Goal: Transaction & Acquisition: Download file/media

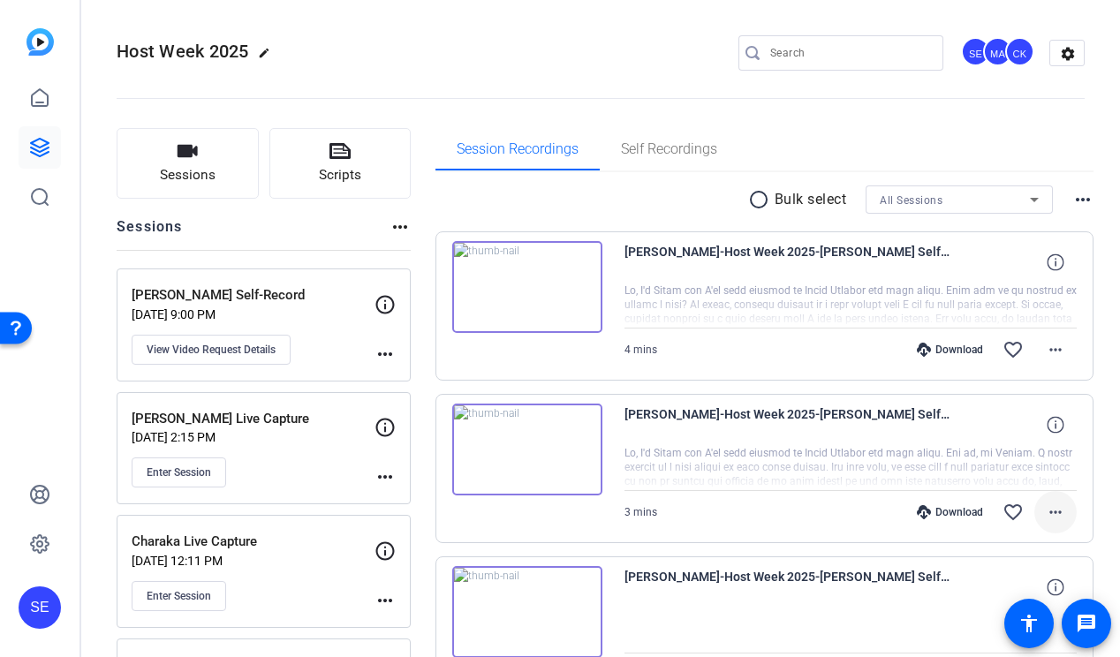
click at [1053, 515] on mat-icon "more_horiz" at bounding box center [1054, 511] width 21 height 21
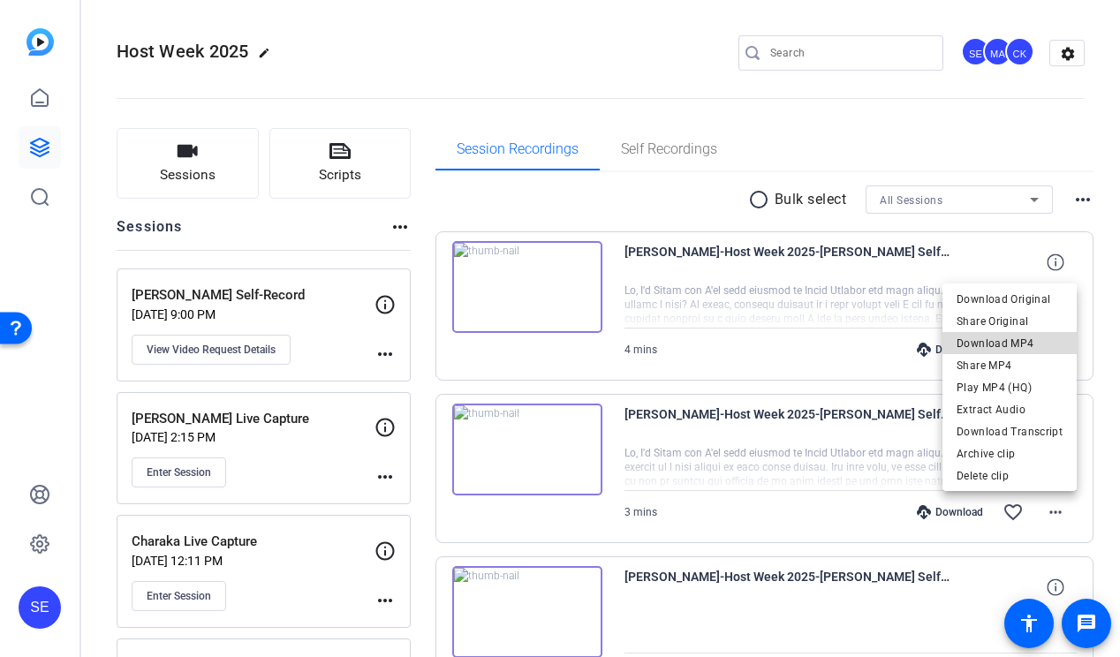
click at [1037, 343] on span "Download MP4" at bounding box center [1009, 343] width 106 height 21
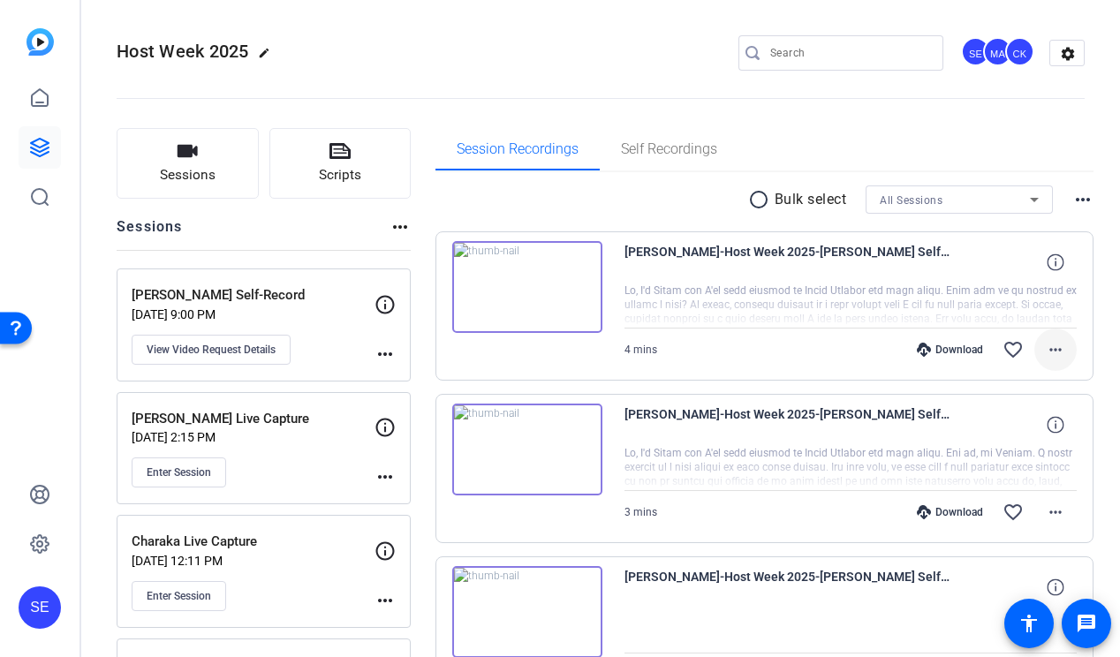
click at [1057, 357] on mat-icon "more_horiz" at bounding box center [1054, 349] width 21 height 21
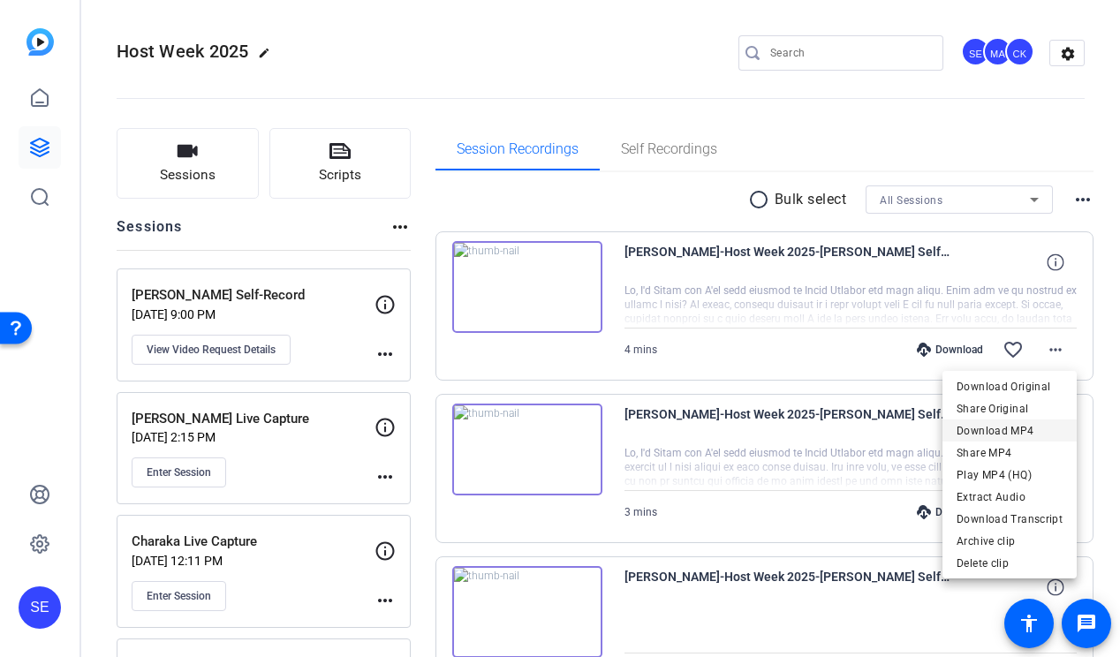
click at [1033, 434] on span "Download MP4" at bounding box center [1009, 430] width 106 height 21
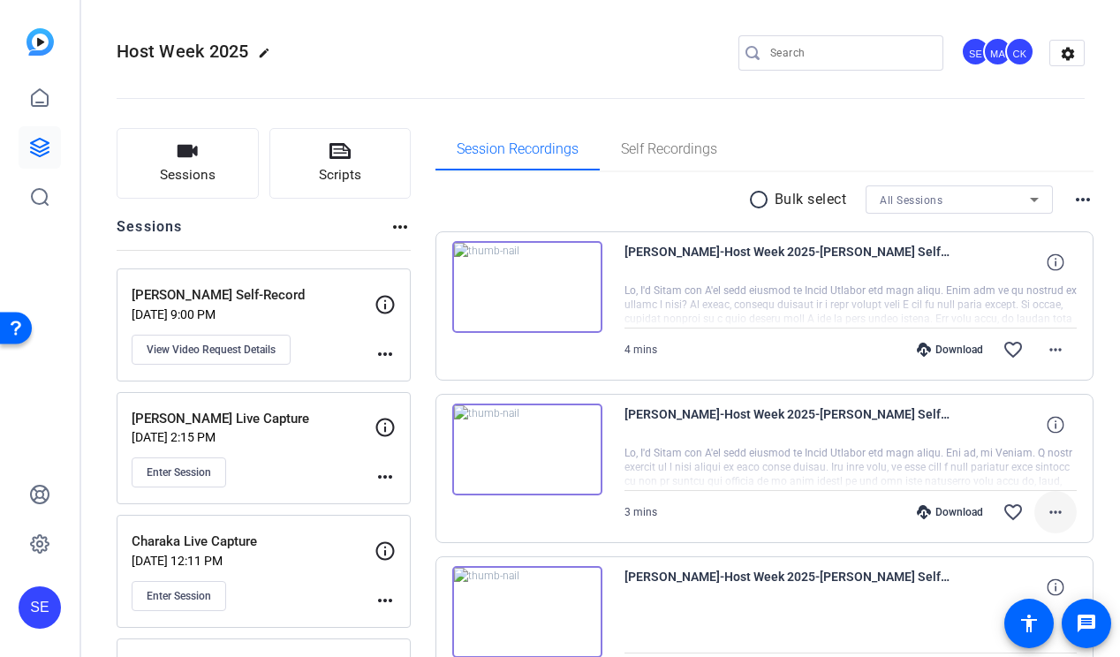
click at [1067, 509] on span at bounding box center [1055, 512] width 42 height 42
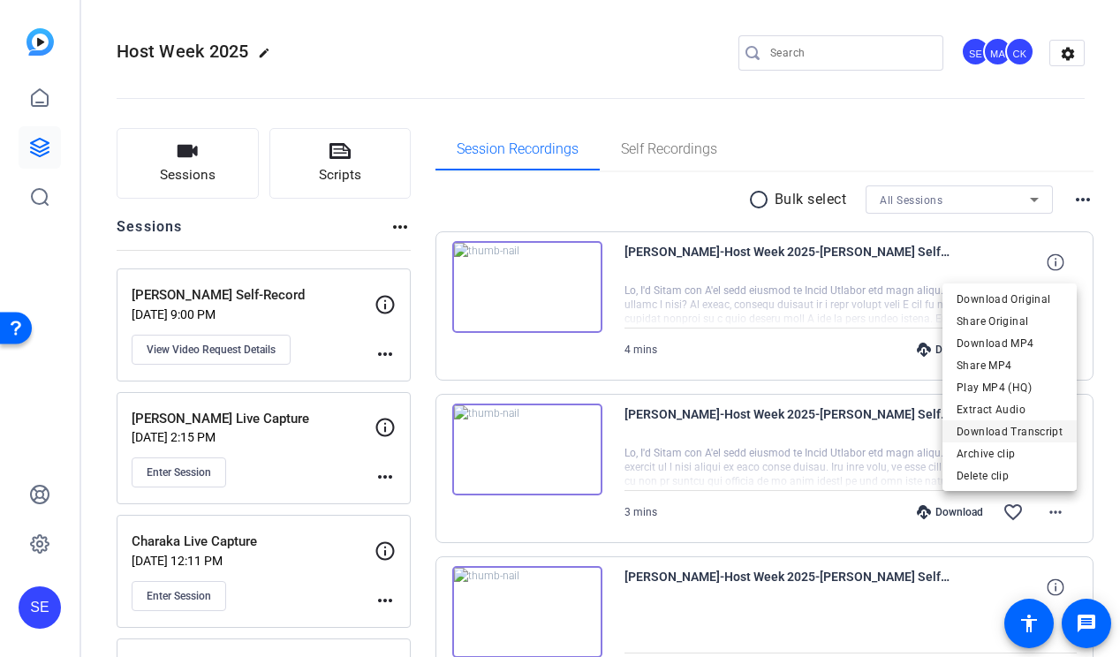
click at [1044, 427] on span "Download Transcript" at bounding box center [1009, 431] width 106 height 21
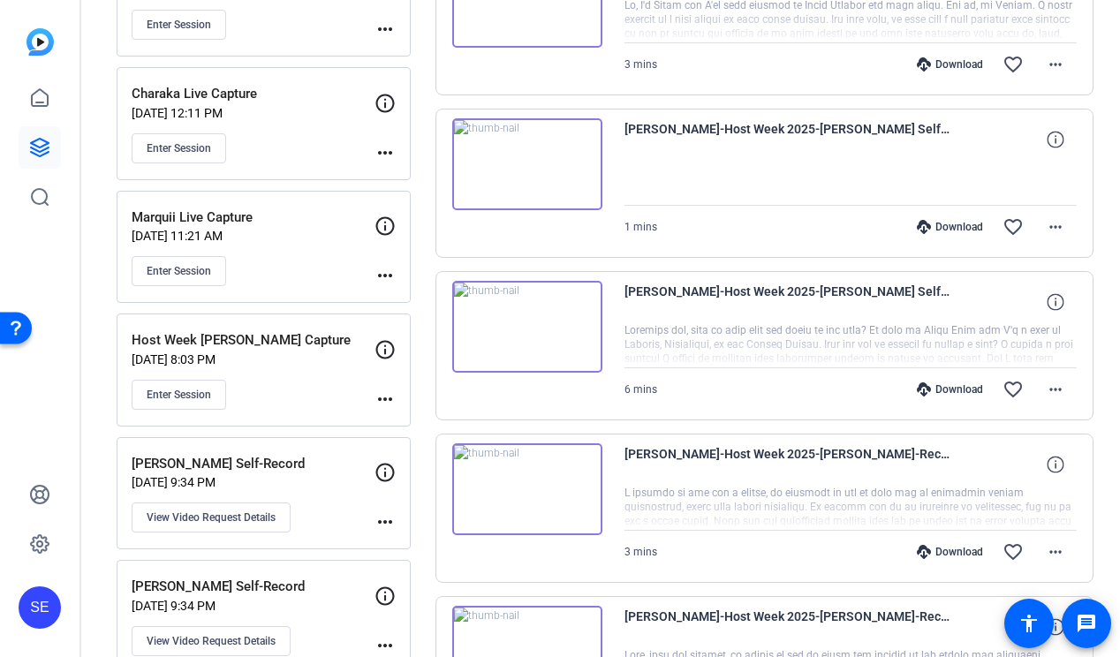
scroll to position [439, 0]
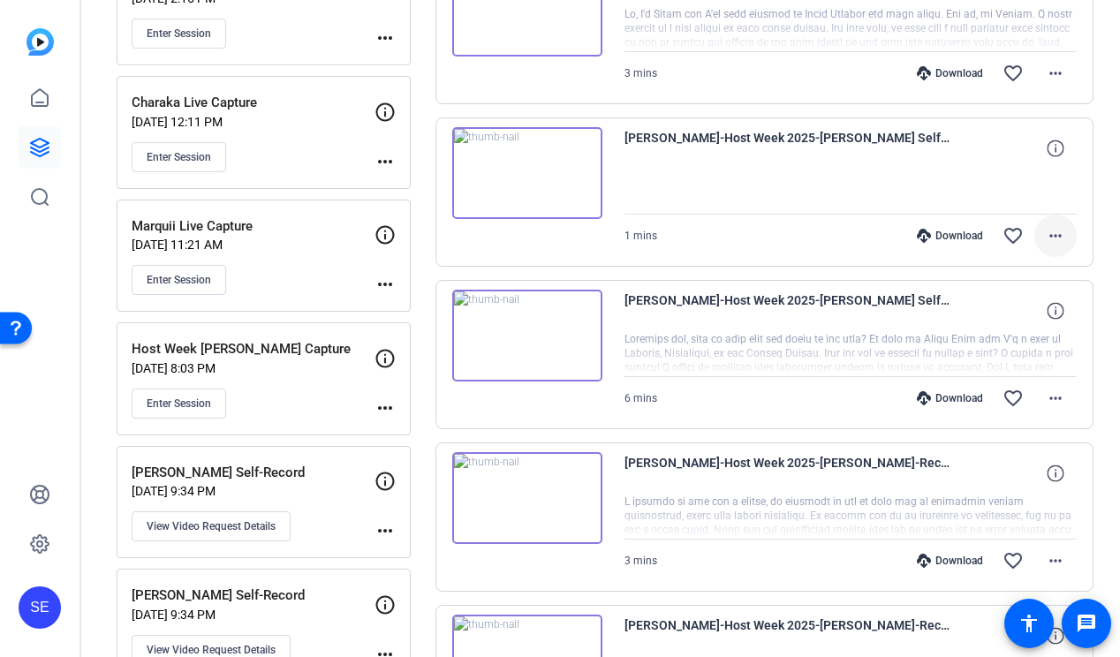
click at [1062, 236] on mat-icon "more_horiz" at bounding box center [1054, 235] width 21 height 21
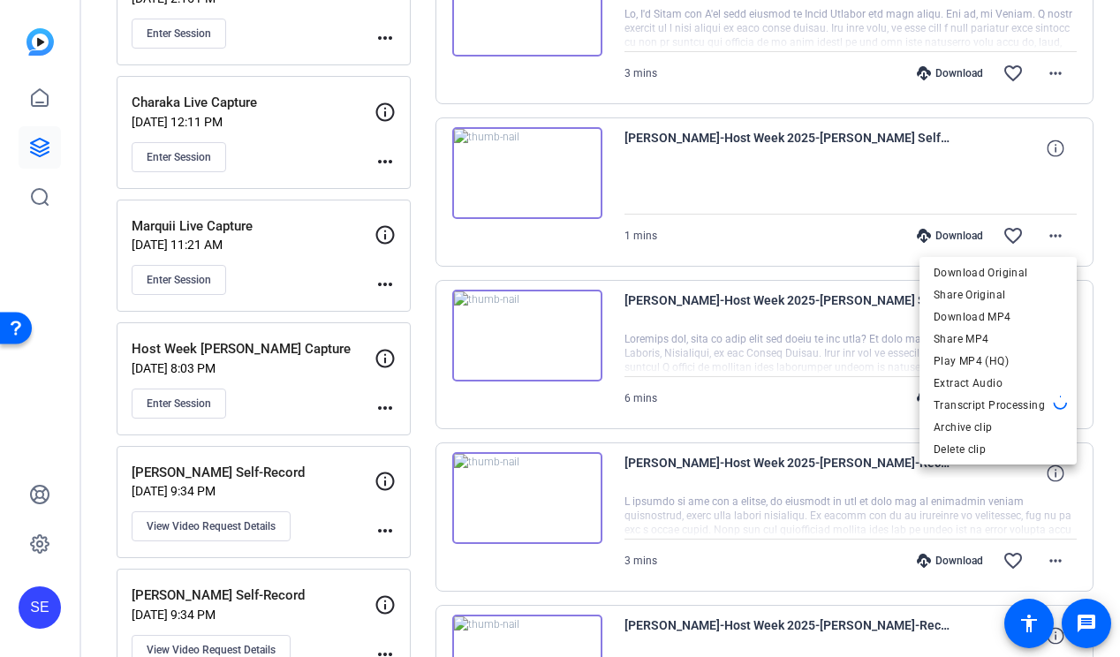
click at [839, 325] on div at bounding box center [560, 328] width 1120 height 657
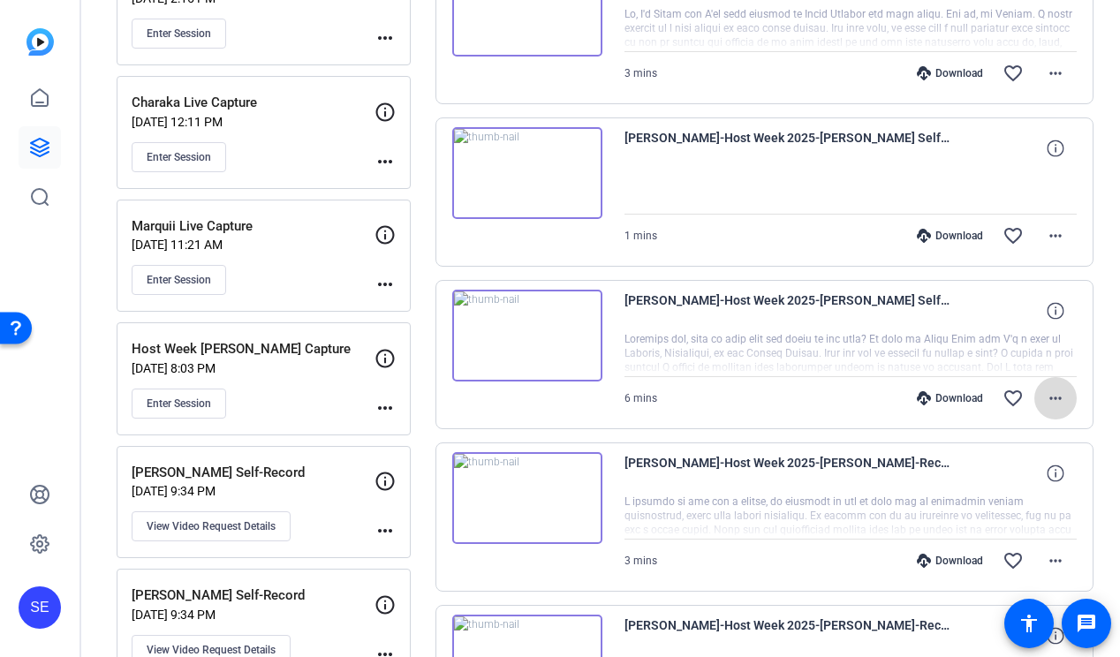
click at [1062, 396] on mat-icon "more_horiz" at bounding box center [1054, 398] width 21 height 21
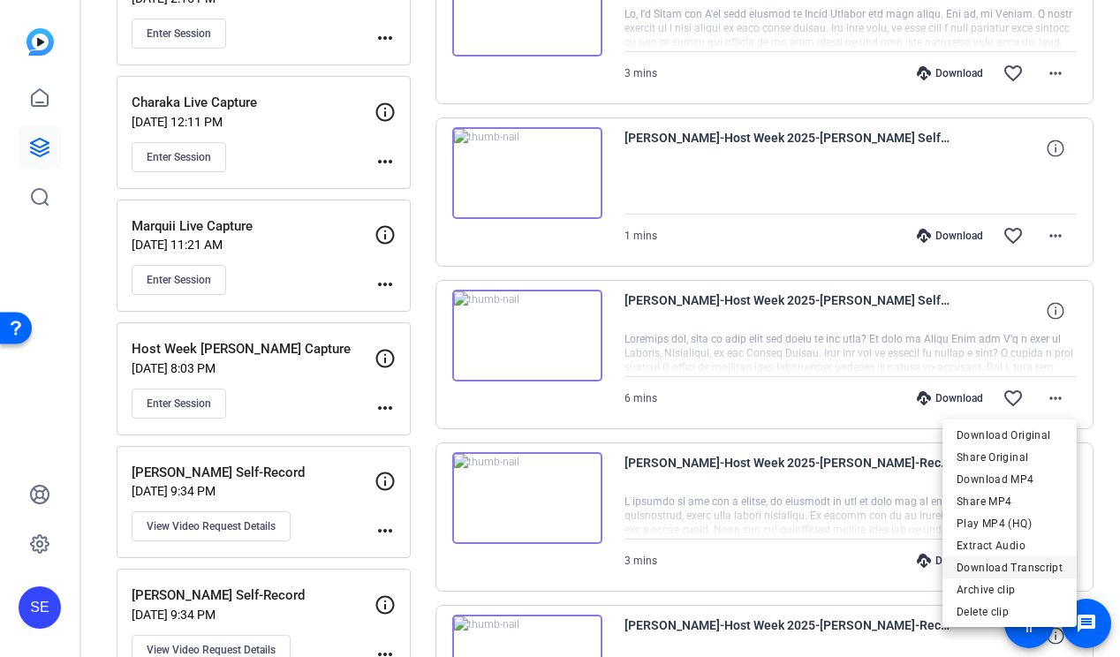
click at [1038, 571] on span "Download Transcript" at bounding box center [1009, 567] width 106 height 21
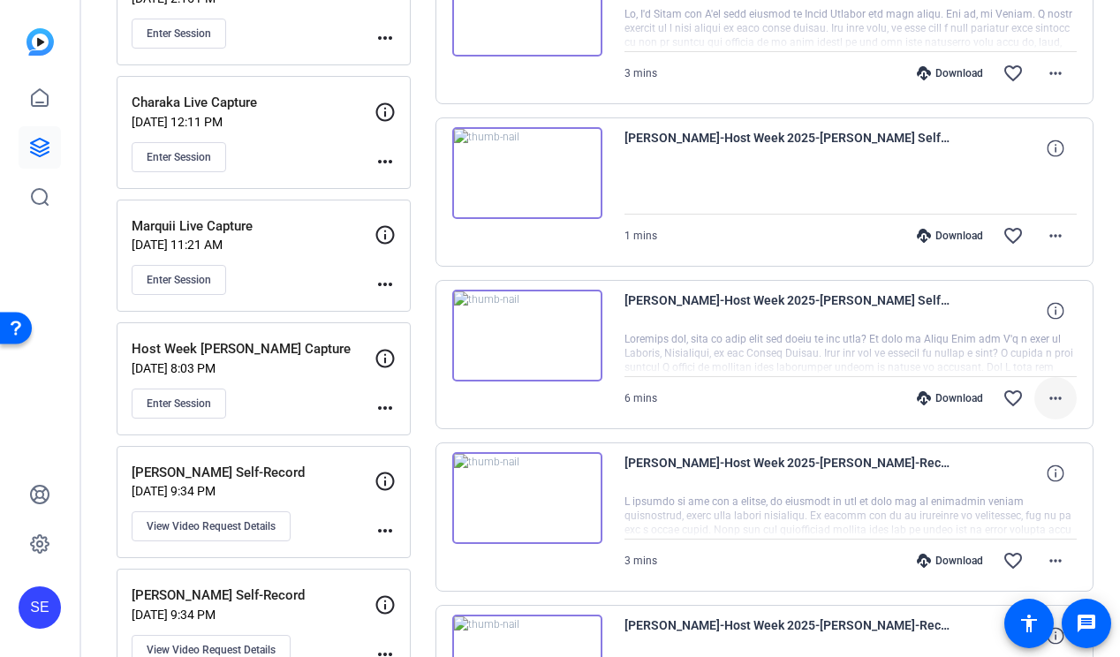
click at [1060, 403] on mat-icon "more_horiz" at bounding box center [1054, 398] width 21 height 21
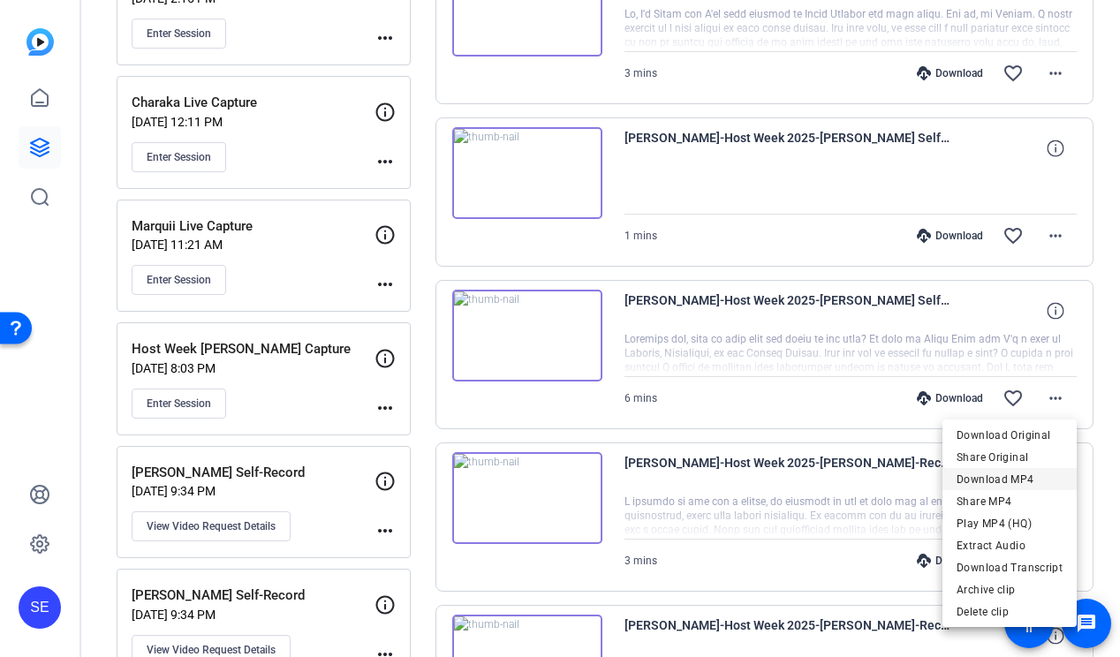
click at [1029, 481] on span "Download MP4" at bounding box center [1009, 479] width 106 height 21
